Goal: Register for event/course

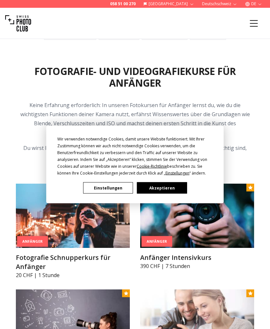
scroll to position [240, 0]
click at [175, 194] on button "Akzeptieren" at bounding box center [162, 187] width 50 height 11
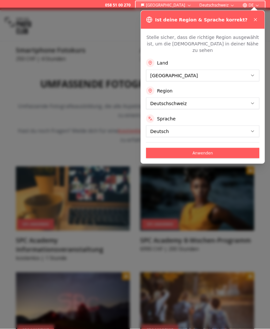
scroll to position [765, 0]
click at [254, 22] on icon at bounding box center [255, 19] width 5 height 5
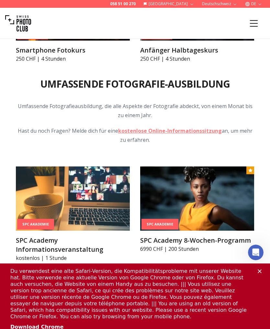
scroll to position [0, 0]
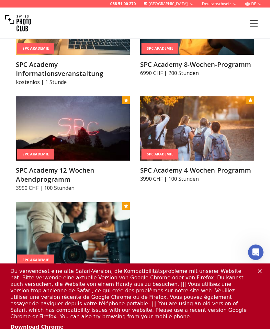
click at [258, 270] on icon "Schließen" at bounding box center [260, 271] width 4 height 4
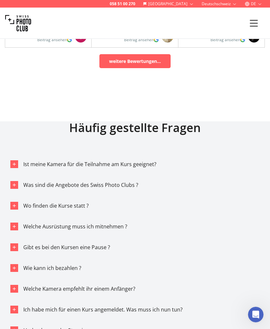
scroll to position [4006, 0]
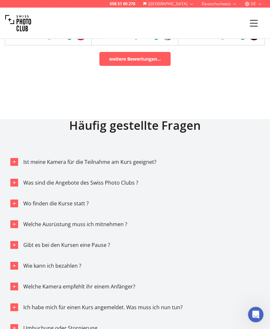
click at [15, 160] on icon "button" at bounding box center [14, 162] width 5 height 5
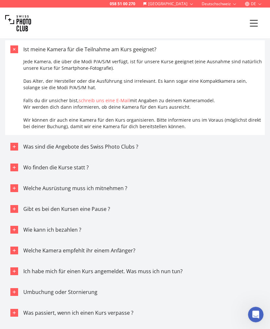
scroll to position [4115, 0]
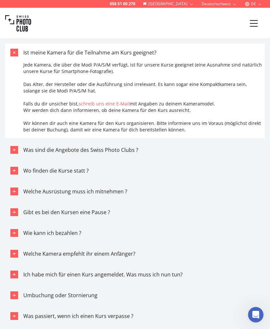
click at [13, 147] on icon "button" at bounding box center [14, 149] width 5 height 5
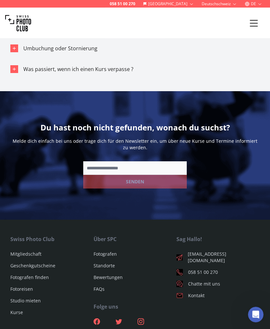
scroll to position [4438, 0]
click at [96, 263] on link "Standorte" at bounding box center [104, 266] width 21 height 6
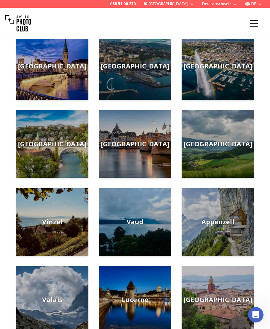
scroll to position [90, 0]
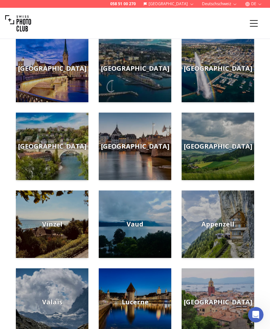
click at [137, 147] on span "[GEOGRAPHIC_DATA]" at bounding box center [135, 146] width 68 height 9
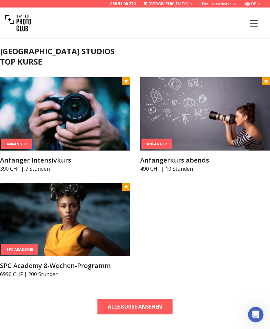
scroll to position [185, 0]
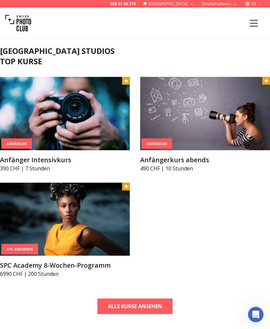
click at [44, 219] on img at bounding box center [65, 219] width 130 height 73
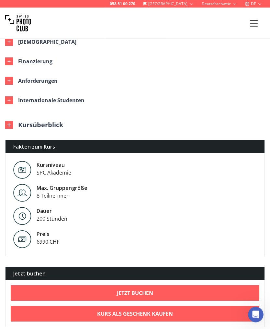
scroll to position [421, 0]
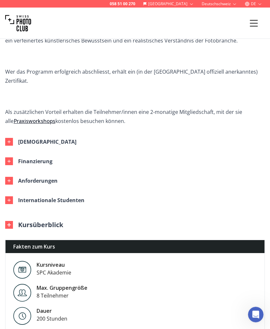
click at [9, 177] on div "button" at bounding box center [9, 181] width 8 height 8
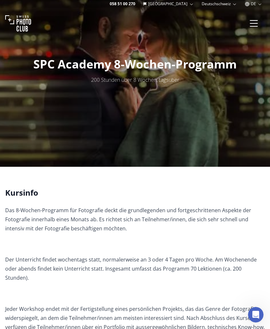
scroll to position [0, 0]
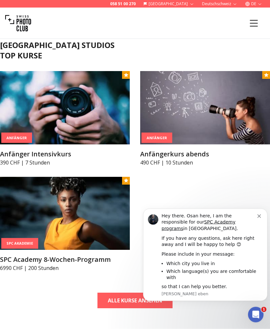
click at [260, 218] on icon "Dismiss notification" at bounding box center [260, 216] width 4 height 4
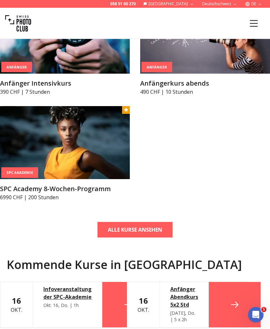
scroll to position [263, 0]
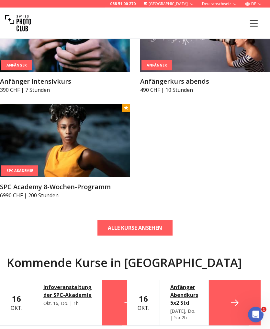
click at [154, 223] on link "ALLE KURSE ANSEHEN" at bounding box center [135, 228] width 75 height 16
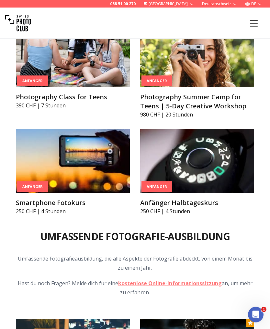
scroll to position [613, 0]
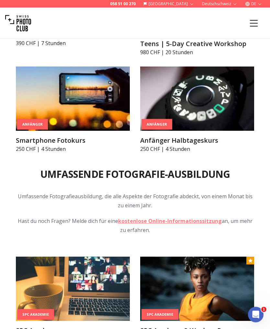
click at [41, 101] on img at bounding box center [73, 99] width 114 height 64
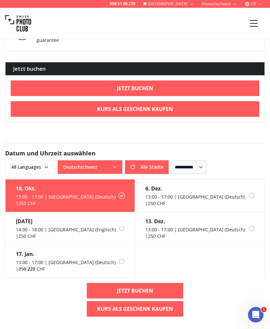
scroll to position [560, 0]
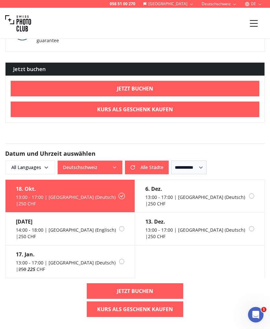
click at [19, 168] on span "All Languages" at bounding box center [30, 167] width 48 height 12
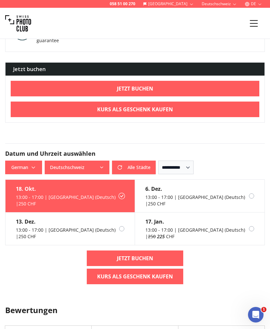
click at [229, 156] on h2 "Datum und Uhrzeit auswählen" at bounding box center [135, 153] width 260 height 9
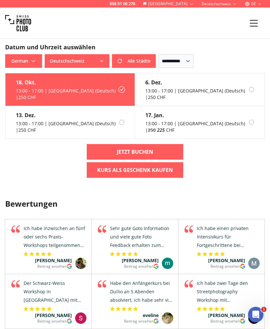
scroll to position [667, 0]
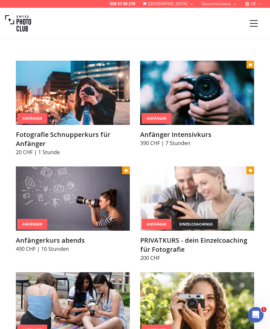
scroll to position [363, 0]
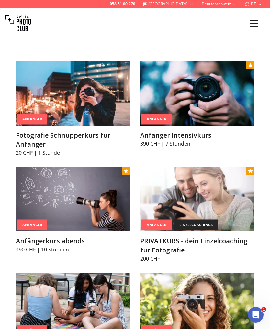
click at [54, 194] on img at bounding box center [73, 199] width 114 height 64
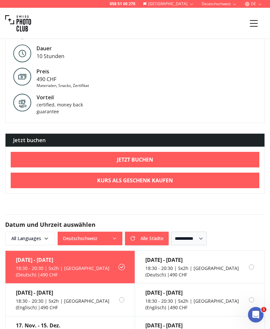
scroll to position [506, 0]
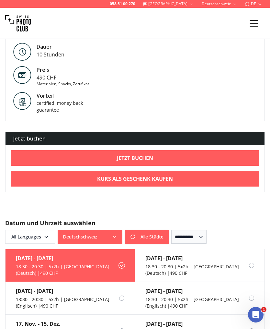
click at [24, 231] on span "All Languages" at bounding box center [30, 237] width 48 height 12
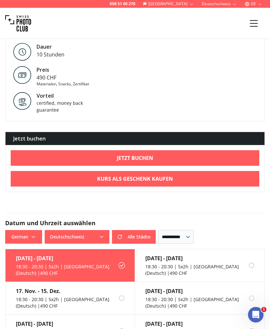
click at [20, 202] on div "058 51 00 270 Schweiz Deutschschweiz DE Kurse Mitgliedschaft Geschenkgutscheine…" at bounding box center [135, 230] width 270 height 1472
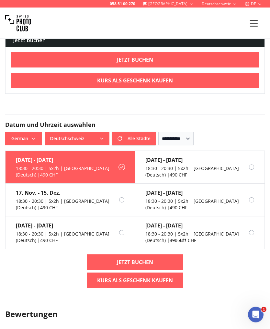
scroll to position [604, 0]
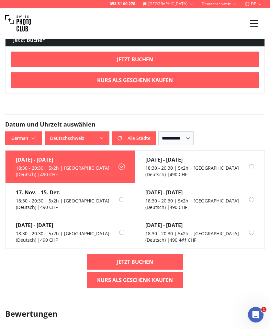
click at [22, 156] on div "[DATE] - [DATE]" at bounding box center [67, 160] width 102 height 8
click at [22, 165] on div "18:30 - 20:30 | 5x2h | [GEOGRAPHIC_DATA] (Deutsch) | 490 CHF" at bounding box center [67, 171] width 102 height 13
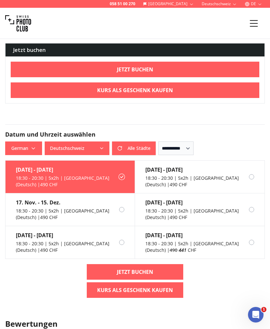
scroll to position [594, 0]
click at [33, 167] on div "[DATE] - [DATE]" at bounding box center [67, 170] width 102 height 8
click at [46, 167] on div "[DATE] - [DATE]" at bounding box center [67, 170] width 102 height 8
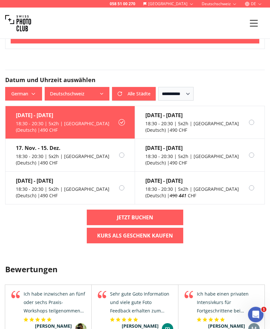
scroll to position [649, 0]
